Goal: Transaction & Acquisition: Purchase product/service

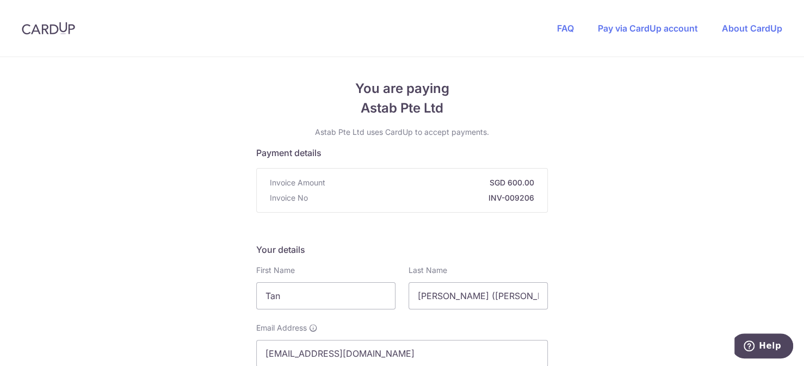
scroll to position [163, 0]
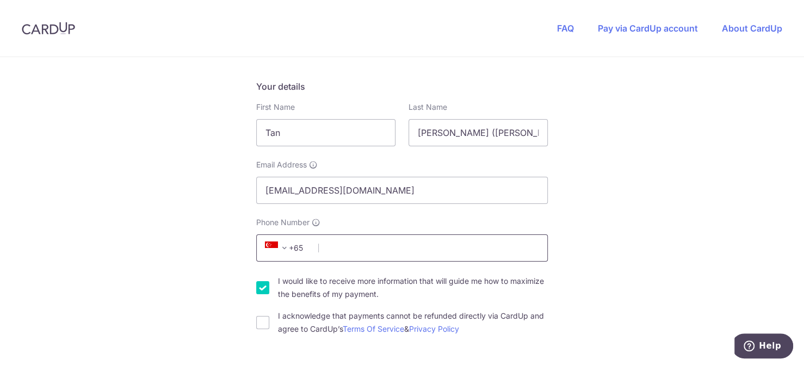
click at [385, 251] on input "Phone Number" at bounding box center [402, 247] width 292 height 27
type input "87863931"
click at [263, 324] on input "I acknowledge that payments cannot be refunded directly via CardUp and agree to…" at bounding box center [262, 322] width 13 height 13
checkbox input "true"
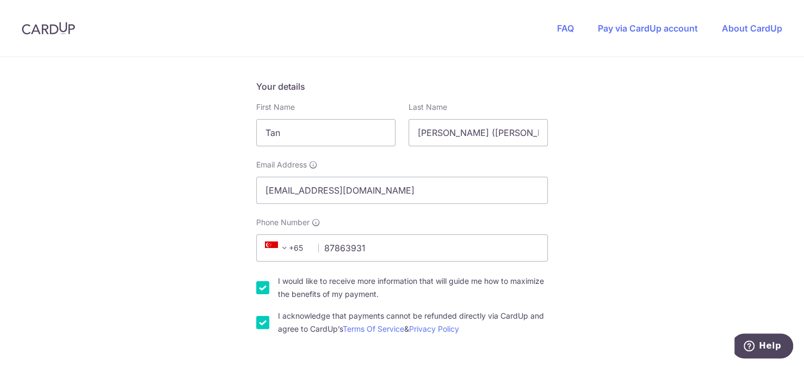
click at [261, 288] on input "I would like to receive more information that will guide me how to maximize the…" at bounding box center [262, 287] width 13 height 13
checkbox input "false"
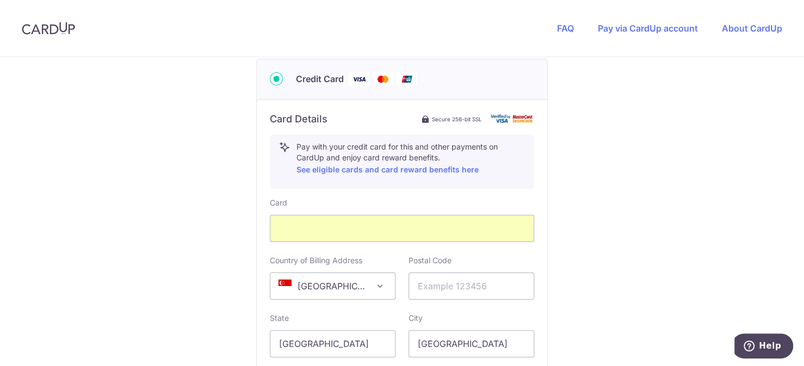
scroll to position [707, 0]
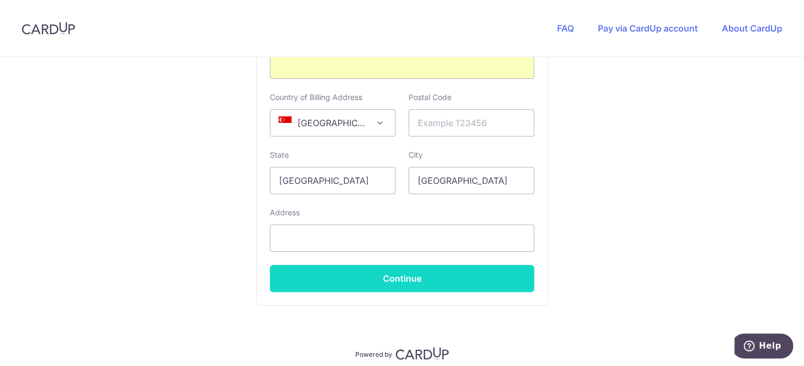
click at [475, 283] on button "Continue" at bounding box center [402, 278] width 264 height 27
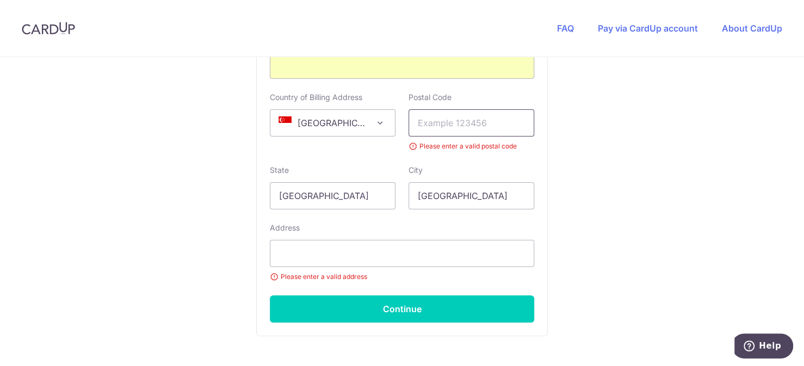
click at [471, 121] on input "text" at bounding box center [471, 122] width 126 height 27
type input "486842"
type input "712 Upper Changi Road East Changi Green #03-09 Lobby D"
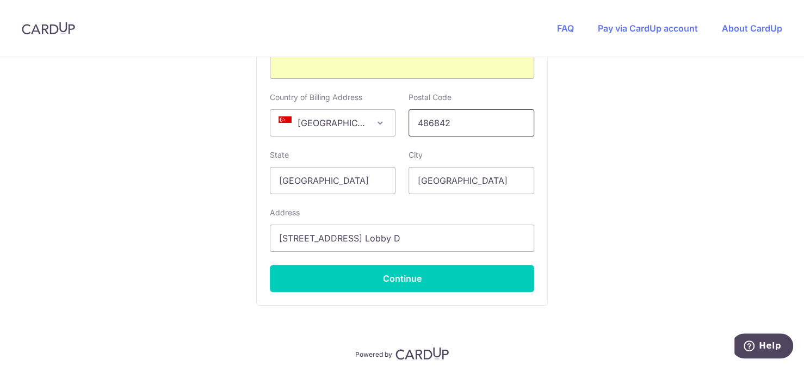
scroll to position [750, 0]
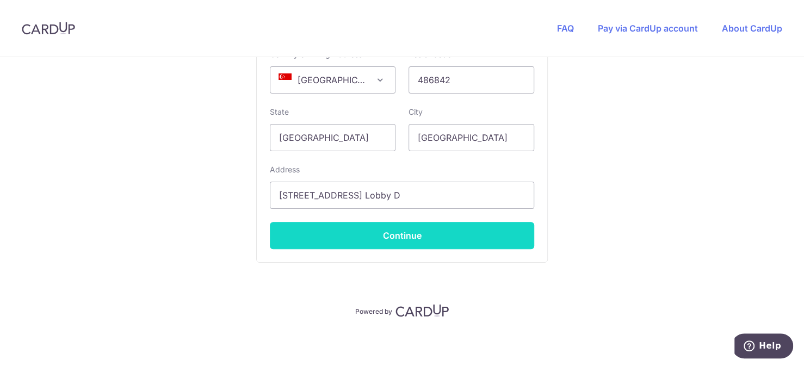
click at [460, 234] on button "Continue" at bounding box center [402, 235] width 264 height 27
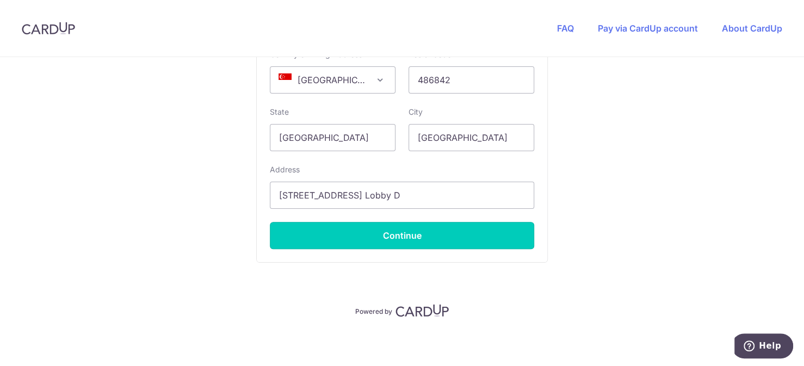
type input "**** 3174"
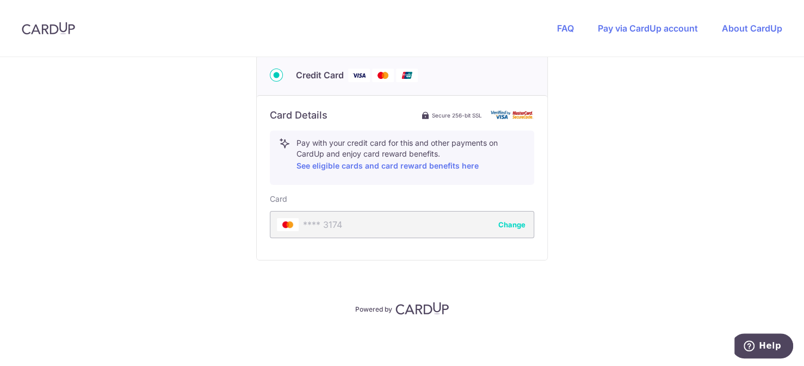
scroll to position [546, 0]
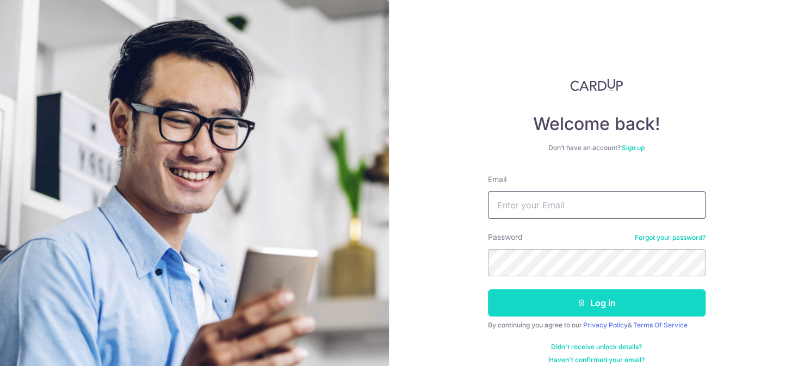
type input "Edmundtan23@gmail.com"
click at [580, 302] on icon "submit" at bounding box center [581, 303] width 9 height 9
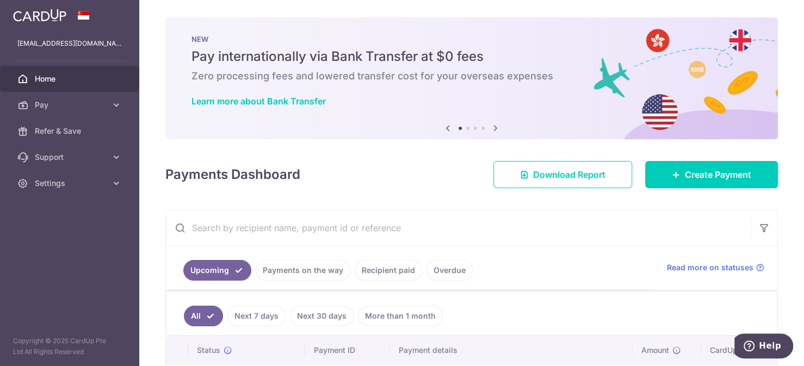
scroll to position [163, 0]
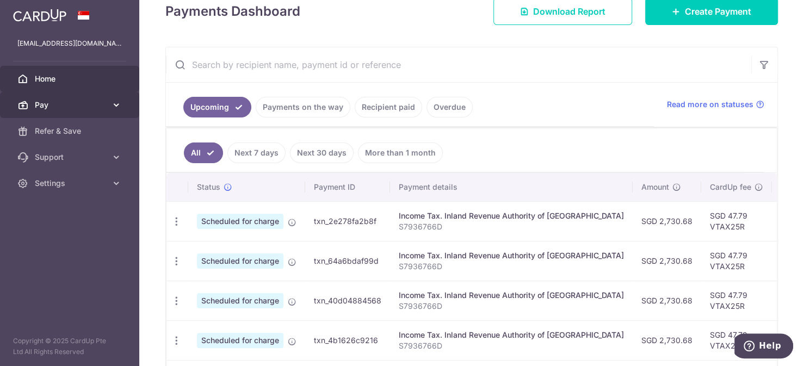
click at [117, 105] on icon at bounding box center [116, 105] width 11 height 11
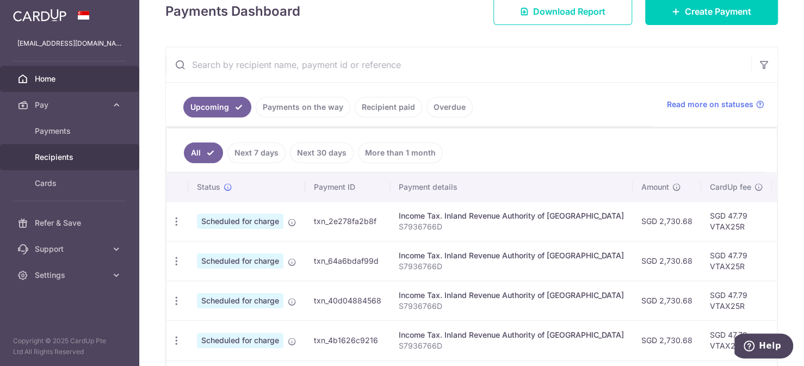
click at [82, 154] on span "Recipients" at bounding box center [71, 157] width 72 height 11
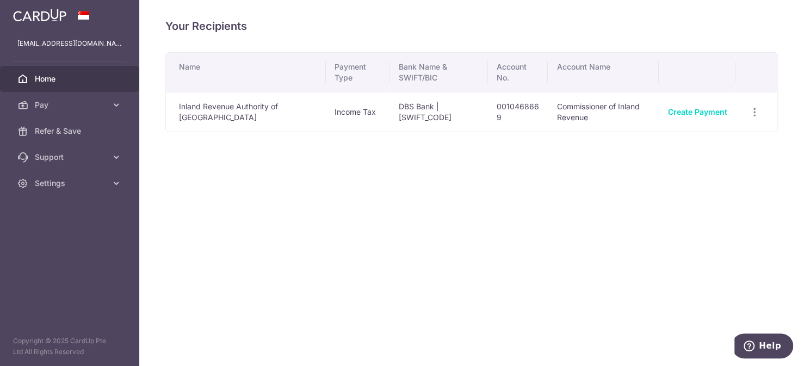
click at [51, 79] on span "Home" at bounding box center [71, 78] width 72 height 11
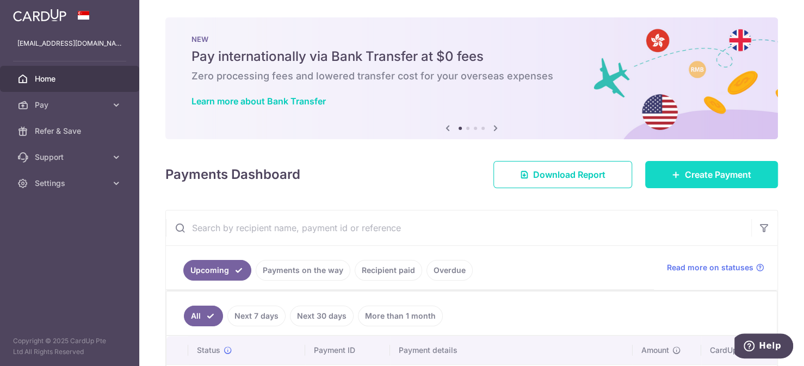
click at [709, 174] on span "Create Payment" at bounding box center [718, 174] width 66 height 13
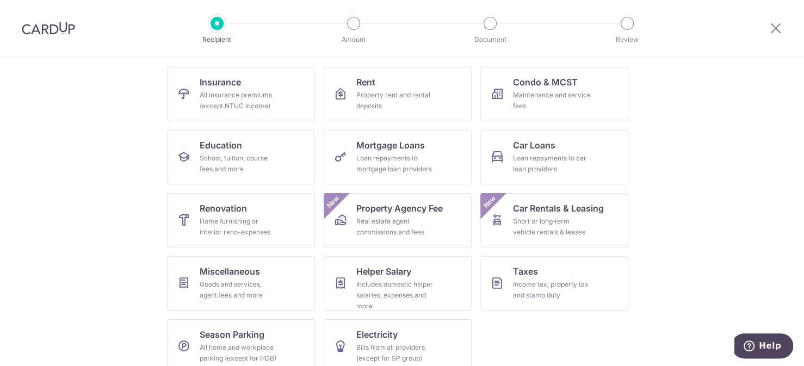
scroll to position [120, 0]
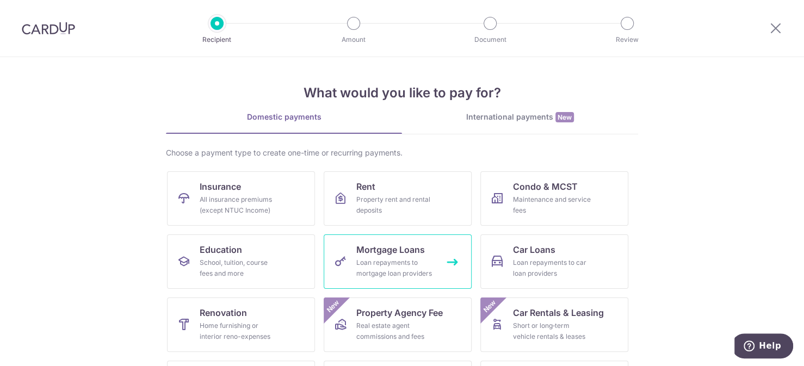
click at [393, 249] on span "Mortgage Loans" at bounding box center [390, 249] width 69 height 13
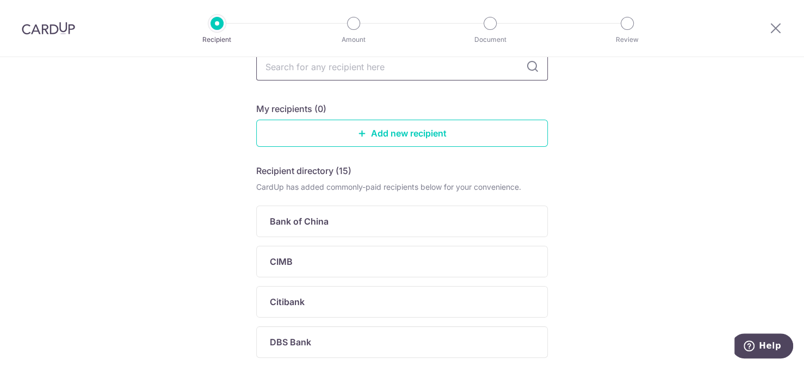
scroll to position [163, 0]
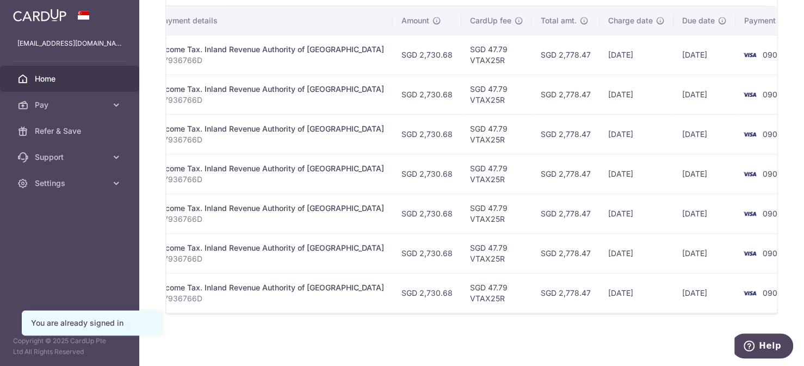
scroll to position [0, 241]
